Goal: Task Accomplishment & Management: Use online tool/utility

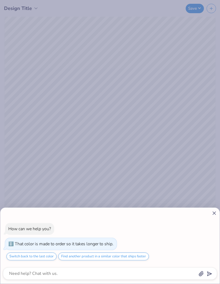
click at [216, 207] on div "How can we help you? That color is made to order so it takes longer to ship. Sw…" at bounding box center [110, 245] width 220 height 76
click at [212, 212] on icon at bounding box center [215, 213] width 6 height 6
type textarea "x"
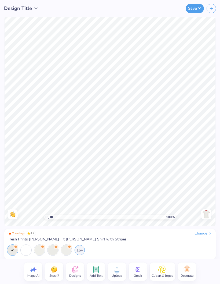
click at [212, 212] on div "Back" at bounding box center [206, 214] width 12 height 10
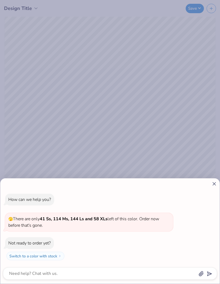
click at [211, 183] on div at bounding box center [110, 184] width 214 height 6
click at [213, 178] on div "How can we help you? 🫣 There are only 41 Ss, 114 Ms, 144 Ls and 58 XLs left of …" at bounding box center [110, 142] width 220 height 284
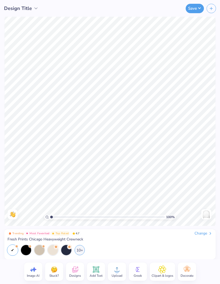
click at [118, 271] on circle at bounding box center [117, 271] width 4 height 4
click at [117, 270] on circle at bounding box center [117, 271] width 4 height 4
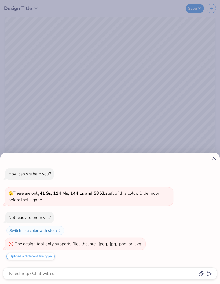
click at [36, 255] on button "Upload a different file type" at bounding box center [30, 256] width 48 height 8
type textarea "x"
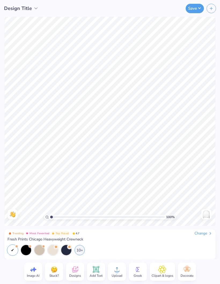
click at [118, 272] on circle at bounding box center [117, 271] width 4 height 4
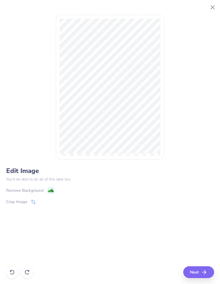
click at [44, 191] on div "Remove Background" at bounding box center [30, 190] width 48 height 7
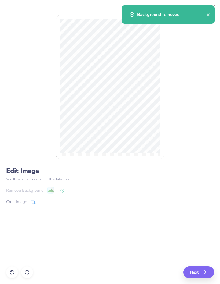
click at [203, 272] on icon "button" at bounding box center [204, 272] width 6 height 6
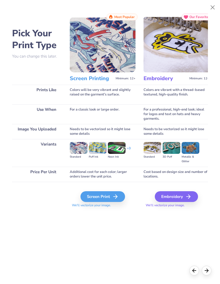
click at [113, 192] on div "Screen Print" at bounding box center [103, 196] width 45 height 11
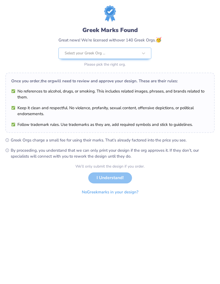
click at [122, 190] on button "No Greek marks in your design?" at bounding box center [110, 191] width 66 height 11
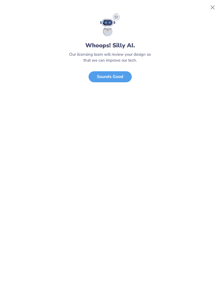
click at [214, 3] on button "Close" at bounding box center [213, 7] width 10 height 10
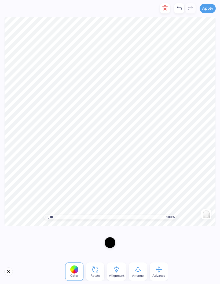
click at [113, 274] on span "Alignment" at bounding box center [116, 275] width 15 height 4
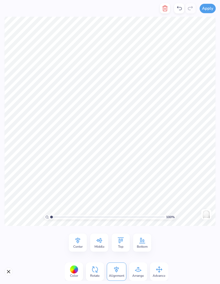
click at [138, 270] on icon at bounding box center [138, 269] width 8 height 8
click at [158, 274] on span "Advance" at bounding box center [159, 275] width 13 height 4
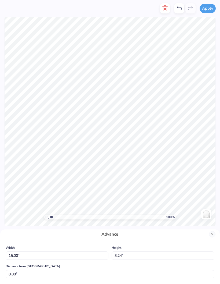
click at [214, 234] on button "Close" at bounding box center [212, 234] width 6 height 6
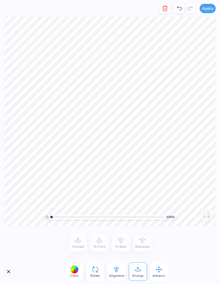
click at [97, 273] on span "Rotate" at bounding box center [95, 275] width 9 height 4
type input "-4.6"
click at [111, 244] on div at bounding box center [110, 242] width 11 height 11
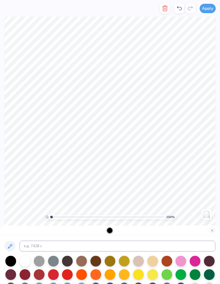
click at [70, 265] on div at bounding box center [67, 260] width 11 height 11
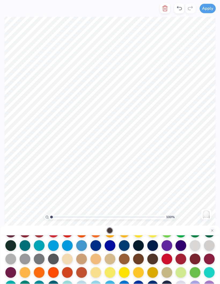
scroll to position [42, 0]
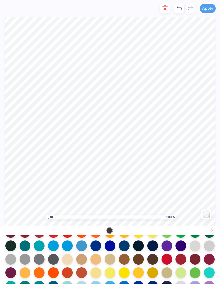
click at [152, 248] on div at bounding box center [152, 245] width 11 height 11
click at [115, 248] on div at bounding box center [110, 245] width 11 height 11
click at [101, 248] on div at bounding box center [96, 245] width 11 height 11
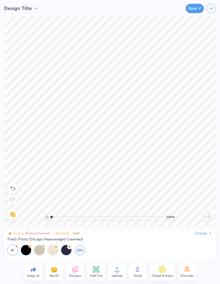
click at [80, 251] on div "10+" at bounding box center [80, 250] width 10 height 10
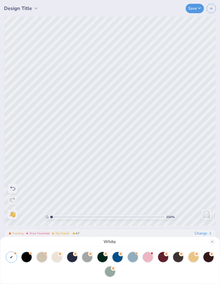
click at [89, 258] on div at bounding box center [87, 257] width 10 height 10
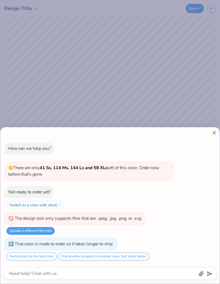
click at [214, 134] on icon at bounding box center [215, 133] width 6 height 6
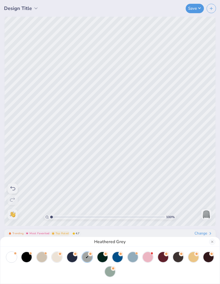
click at [82, 84] on div "Heathered Grey" at bounding box center [110, 142] width 220 height 284
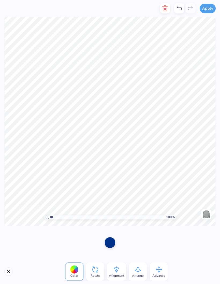
click at [10, 274] on button "Close" at bounding box center [8, 271] width 9 height 9
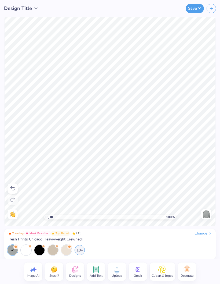
click at [9, 272] on div "Image AI Stuck? Designs Add Text Upload Greek Clipart & logos Decorate" at bounding box center [110, 271] width 220 height 25
click at [30, 248] on div at bounding box center [26, 250] width 10 height 10
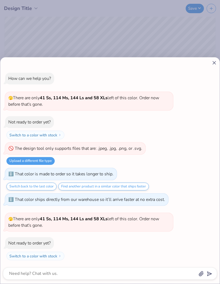
click at [49, 259] on button "Switch to a color with stock" at bounding box center [35, 255] width 58 height 9
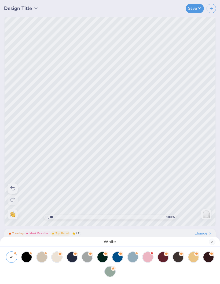
click at [13, 259] on div at bounding box center [11, 257] width 10 height 10
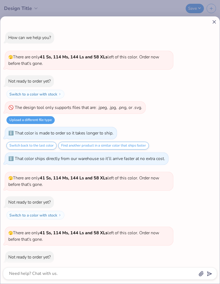
scroll to position [0, 0]
click at [216, 20] on icon at bounding box center [215, 22] width 6 height 6
type textarea "x"
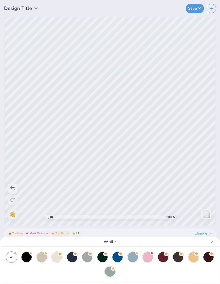
click at [122, 116] on div "White" at bounding box center [110, 142] width 220 height 284
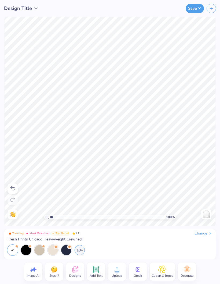
click at [117, 273] on span "Upload" at bounding box center [117, 275] width 11 height 4
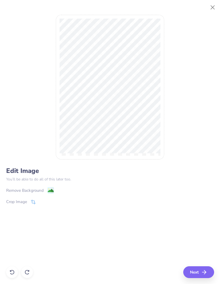
click at [28, 208] on div "Remove Background Crop Image" at bounding box center [110, 202] width 208 height 31
click at [22, 201] on div "Crop Image" at bounding box center [16, 201] width 21 height 6
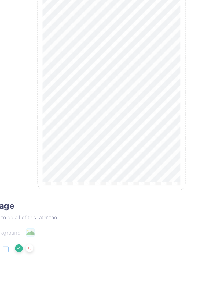
click at [98, 176] on p "You’ll be able to do all of this later too." at bounding box center [110, 179] width 208 height 6
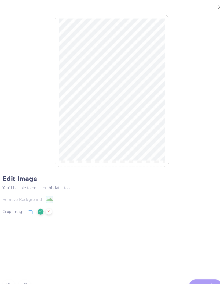
click at [41, 202] on icon at bounding box center [42, 201] width 3 height 3
click at [50, 187] on icon at bounding box center [51, 190] width 3 height 6
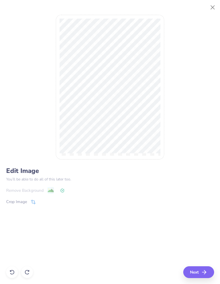
click at [197, 273] on button "Next" at bounding box center [198, 272] width 31 height 12
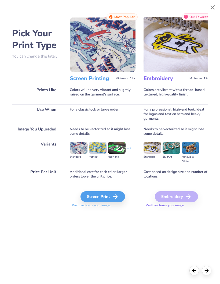
click at [107, 200] on div "Screen Print" at bounding box center [103, 196] width 45 height 11
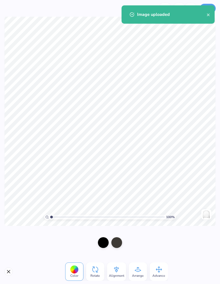
click at [95, 275] on span "Rotate" at bounding box center [95, 275] width 9 height 4
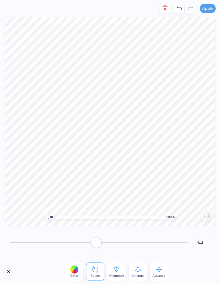
type input "-5.7"
click at [138, 272] on icon at bounding box center [138, 269] width 8 height 8
click at [163, 11] on icon "button" at bounding box center [165, 8] width 6 height 6
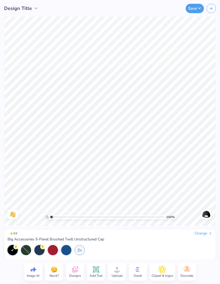
click at [115, 272] on circle at bounding box center [117, 271] width 4 height 4
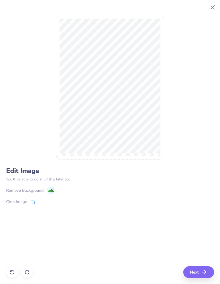
click at [26, 191] on div "Remove Background" at bounding box center [25, 190] width 38 height 6
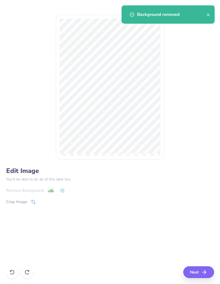
click at [23, 204] on div "Crop Image" at bounding box center [16, 201] width 21 height 6
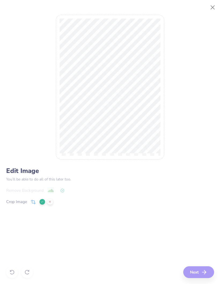
click at [201, 270] on div "Edit Image You’ll be able to do all of this later too. Remove Background Crop I…" at bounding box center [110, 142] width 208 height 272
click at [42, 202] on polyline at bounding box center [42, 202] width 2 height 2
click at [206, 272] on line "button" at bounding box center [204, 272] width 4 height 0
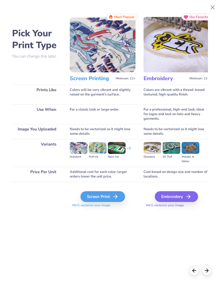
click at [102, 195] on div "Screen Print" at bounding box center [103, 196] width 45 height 11
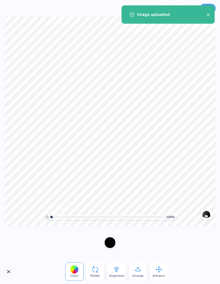
click at [110, 242] on div at bounding box center [110, 242] width 11 height 11
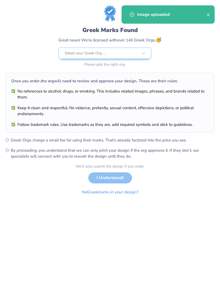
click at [98, 191] on button "No Greek marks in your design?" at bounding box center [110, 191] width 66 height 11
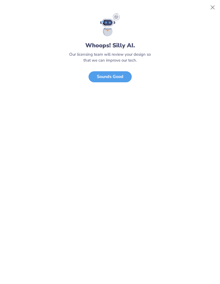
click at [116, 78] on button "Sounds Good" at bounding box center [110, 76] width 43 height 11
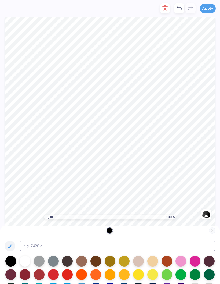
click at [24, 259] on div at bounding box center [25, 260] width 11 height 11
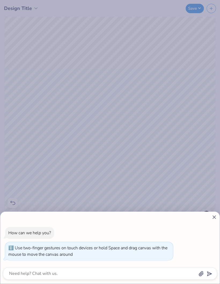
type input "1"
click at [214, 215] on icon at bounding box center [215, 217] width 6 height 6
type textarea "x"
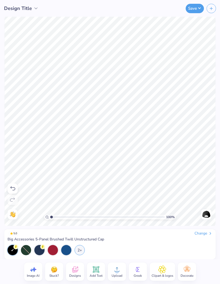
click at [12, 189] on icon at bounding box center [12, 188] width 6 height 6
click at [13, 203] on div at bounding box center [13, 199] width 10 height 10
type input "1"
click at [204, 214] on img at bounding box center [206, 214] width 9 height 9
click at [209, 218] on img at bounding box center [206, 214] width 9 height 9
